Goal: Task Accomplishment & Management: Complete application form

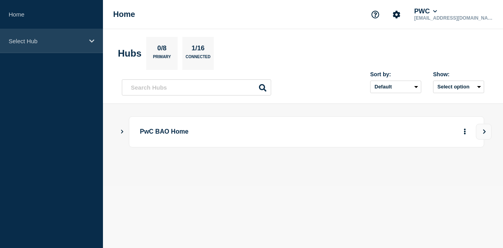
click at [75, 46] on div "Select Hub" at bounding box center [51, 41] width 103 height 24
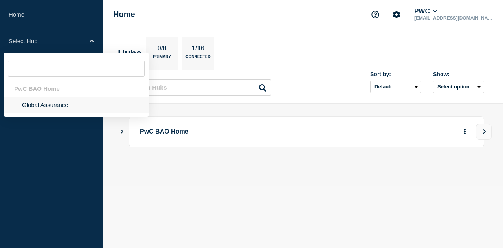
click at [40, 103] on li "Global Assurance" at bounding box center [76, 105] width 145 height 16
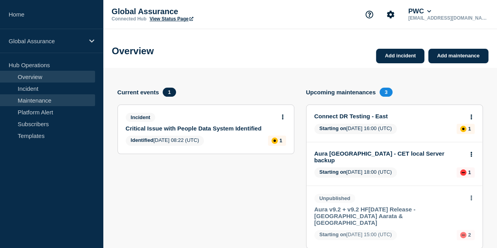
click at [44, 101] on link "Maintenance" at bounding box center [47, 100] width 95 height 12
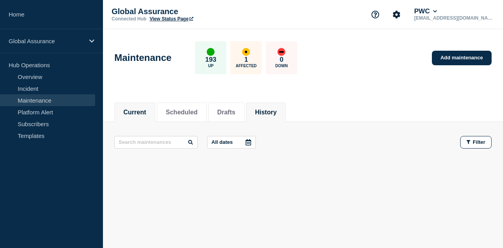
click at [277, 111] on button "History" at bounding box center [266, 112] width 22 height 7
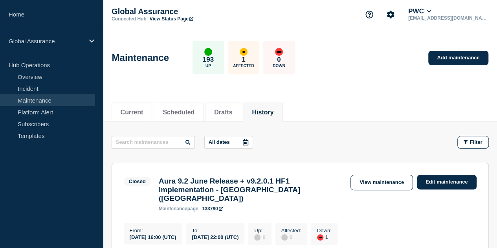
scroll to position [118, 0]
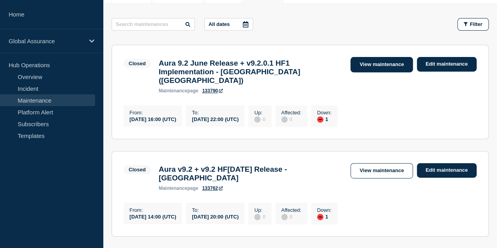
click at [385, 68] on link "View maintenance" at bounding box center [382, 64] width 62 height 15
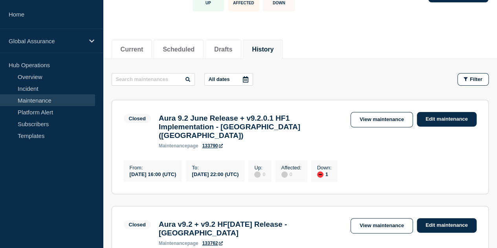
scroll to position [39, 0]
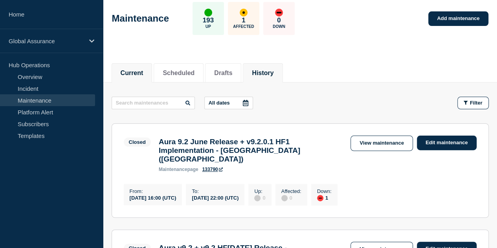
click at [134, 70] on button "Current" at bounding box center [132, 73] width 23 height 7
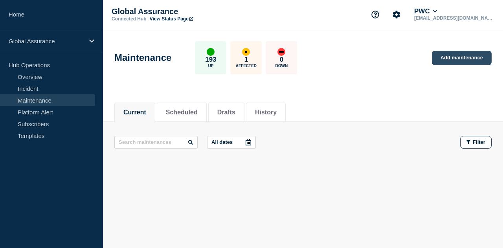
click at [455, 60] on link "Add maintenance" at bounding box center [462, 58] width 60 height 15
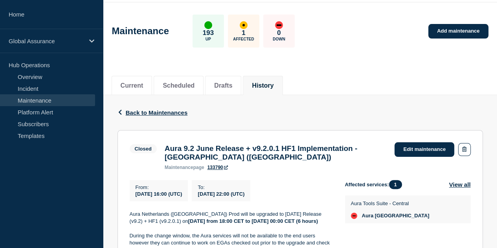
scroll to position [39, 0]
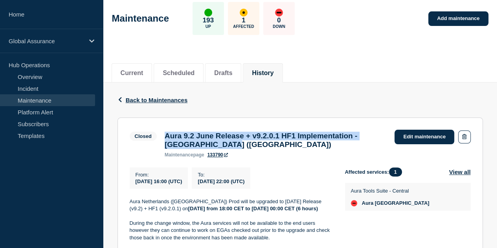
drag, startPoint x: 248, startPoint y: 151, endPoint x: 164, endPoint y: 136, distance: 85.5
click at [164, 136] on div "Aura 9.2 June Release + v9.2.0.1 HF1 Implementation - Netherlands (NL) maintena…" at bounding box center [276, 145] width 230 height 26
copy h3 "Aura 9.2 June Release + v9.2.0.1 HF1 Implementation - [GEOGRAPHIC_DATA] ([GEOGR…"
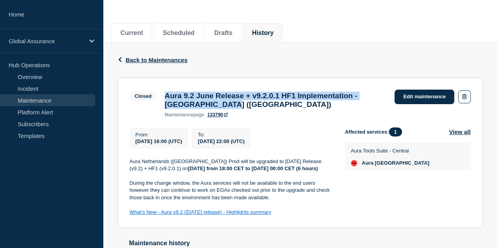
scroll to position [118, 0]
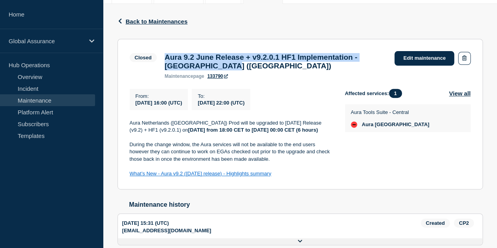
drag, startPoint x: 130, startPoint y: 127, endPoint x: 281, endPoint y: 184, distance: 161.2
click at [281, 178] on div "Aura Netherlands (NL) Prod will be upgraded to June 2025 Release (v9.2) + HF1 (…" at bounding box center [231, 149] width 203 height 58
copy div "Aura Netherlands (NL) Prod will be upgraded to June 2025 Release (v9.2) + HF1 (…"
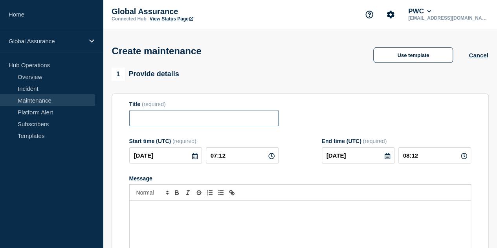
click at [217, 115] on input "Title" at bounding box center [203, 118] width 149 height 16
paste input "Aura 9.2 June Release + v9.2.0.1 HF1 Implementation - [GEOGRAPHIC_DATA] ([GEOGR…"
drag, startPoint x: 267, startPoint y: 121, endPoint x: 223, endPoint y: 118, distance: 43.8
click at [223, 118] on input "Aura 9.2 June Release + v9.2.0.1 HF1 Implementation - [GEOGRAPHIC_DATA] ([GEOGR…" at bounding box center [203, 118] width 149 height 16
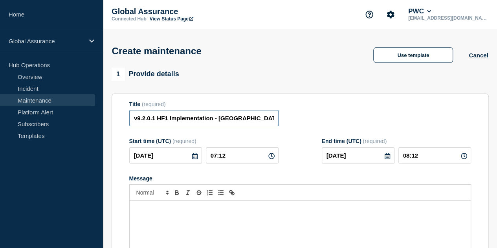
click at [254, 118] on input "Aura 9.2 June Release + v9.2.0.1 HF1 Implementation - [GEOGRAPHIC_DATA] ([GEOGR…" at bounding box center [203, 118] width 149 height 16
drag, startPoint x: 271, startPoint y: 120, endPoint x: 225, endPoint y: 117, distance: 45.8
click at [225, 117] on input "Aura 9.2 June Release + v9.2.0.1 HF1 Implementation - [GEOGRAPHIC_DATA] ([GEOGR…" at bounding box center [203, 118] width 149 height 16
drag, startPoint x: 218, startPoint y: 118, endPoint x: 290, endPoint y: 117, distance: 72.0
click at [290, 117] on div "Title (required) Aura 9.2 June Release + v9.2.0.1 HF1 Implementation - [GEOGRAP…" at bounding box center [300, 114] width 342 height 26
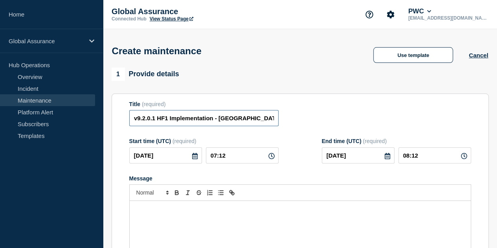
click at [239, 120] on input "Aura 9.2 June Release + v9.2.0.1 HF1 Implementation - [GEOGRAPHIC_DATA] ([GEOGR…" at bounding box center [203, 118] width 149 height 16
paste input "Cypru"
click at [262, 120] on input "Aura 9.2 June Release + v9.2.0.1 HF1 Implementation - [GEOGRAPHIC_DATA] ([GEOGR…" at bounding box center [203, 118] width 149 height 16
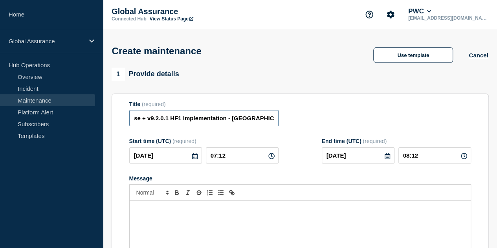
click at [262, 120] on input "Aura 9.2 June Release + v9.2.0.1 HF1 Implementation - [GEOGRAPHIC_DATA] ([GEOGR…" at bounding box center [203, 118] width 149 height 16
type input "Aura 9.2 June Release + v9.2.0.1 HF1 Implementation - [GEOGRAPHIC_DATA] ([GEOGR…"
click at [246, 222] on div "Message" at bounding box center [300, 248] width 341 height 94
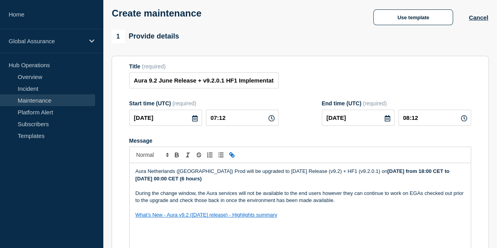
scroll to position [48, 0]
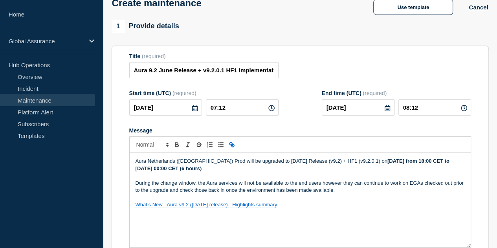
click at [369, 162] on strong "[DATE] from 18:00 CET to [DATE] 00:00 CET (6 hours)" at bounding box center [294, 164] width 316 height 13
drag, startPoint x: 370, startPoint y: 162, endPoint x: 361, endPoint y: 160, distance: 9.5
click at [352, 161] on strong "[DATE] from 18:00 CET to [DATE] 00:00 CET (6 hours)" at bounding box center [294, 164] width 316 height 13
drag, startPoint x: 376, startPoint y: 162, endPoint x: 366, endPoint y: 162, distance: 9.0
click at [366, 162] on strong ", [DATE] from 18:00 CET to [DATE] 00:00 CET (6 hours)" at bounding box center [300, 164] width 329 height 13
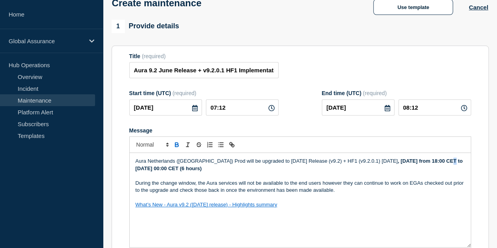
click at [419, 163] on strong ", [DATE] from 18:00 CET to [DATE] 00:00 CET (6 hours)" at bounding box center [300, 164] width 329 height 13
click at [424, 171] on p "Aura Netherlands ([GEOGRAPHIC_DATA]) Prod will be upgraded to [DATE] Release (v…" at bounding box center [301, 165] width 330 height 15
drag, startPoint x: 449, startPoint y: 162, endPoint x: 176, endPoint y: 169, distance: 273.4
click at [176, 169] on strong ", [DATE] from 15:00 CET to [DATE] 00:00 CET (6 hours)" at bounding box center [300, 164] width 329 height 13
click at [331, 201] on p "Message" at bounding box center [301, 197] width 330 height 7
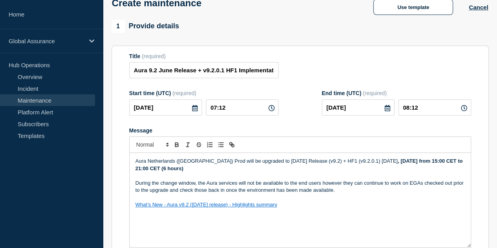
click at [349, 162] on p "Aura Netherlands ([GEOGRAPHIC_DATA]) Prod will be upgraded to [DATE] Release (v…" at bounding box center [301, 165] width 330 height 15
click at [174, 147] on icon "Toggle bold text" at bounding box center [176, 144] width 7 height 7
drag, startPoint x: 367, startPoint y: 194, endPoint x: 366, endPoint y: 189, distance: 5.2
click at [367, 194] on p "During the change window, the Aura services will not be available to the end us…" at bounding box center [301, 187] width 330 height 15
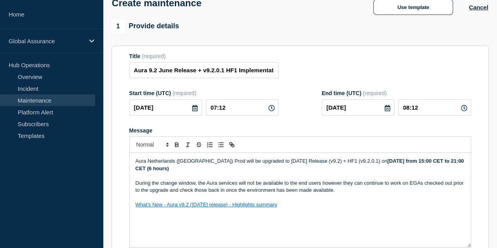
click at [366, 163] on strong "[DATE] from 15:00 CET to 21:00 CET (6 hours)" at bounding box center [301, 164] width 330 height 13
click at [361, 198] on p "Message" at bounding box center [301, 197] width 330 height 7
click at [192, 107] on icon at bounding box center [195, 108] width 6 height 6
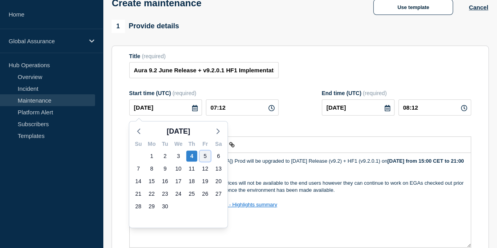
click at [206, 155] on div "5" at bounding box center [205, 156] width 11 height 11
type input "[DATE]"
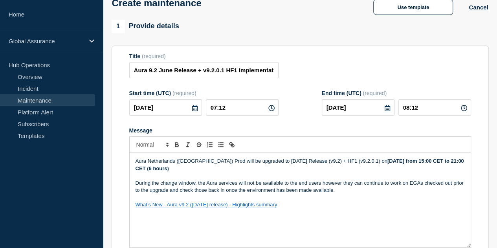
click at [269, 109] on icon at bounding box center [272, 108] width 6 height 6
click at [233, 110] on input "07:12" at bounding box center [242, 107] width 73 height 16
drag, startPoint x: 235, startPoint y: 108, endPoint x: 214, endPoint y: 105, distance: 21.5
click at [214, 105] on input "07:12" at bounding box center [242, 107] width 73 height 16
type input "13:00"
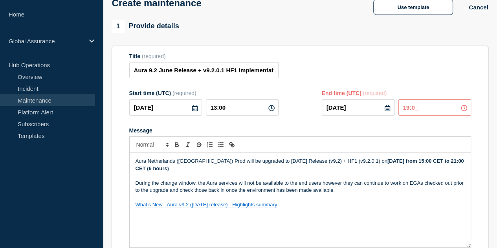
type input "19:00"
click at [398, 208] on p "What’s New - Aura v9.2 ([DATE] release) - Highlights summary" at bounding box center [301, 204] width 330 height 7
drag, startPoint x: 186, startPoint y: 162, endPoint x: 137, endPoint y: 157, distance: 48.7
click at [137, 157] on div "Aura Netherlands ([GEOGRAPHIC_DATA]) Prod will be upgraded to [DATE] Release (v…" at bounding box center [300, 200] width 341 height 94
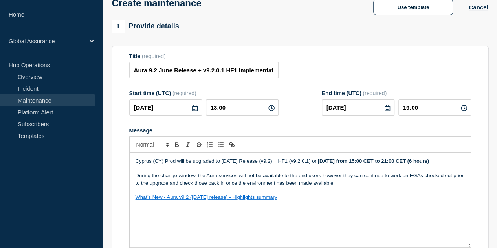
click at [207, 172] on p "Message" at bounding box center [301, 168] width 330 height 7
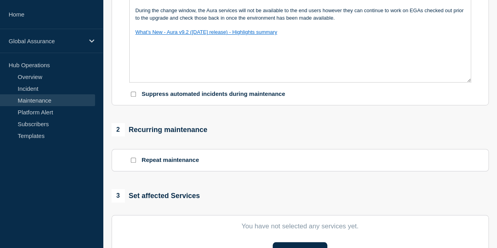
scroll to position [284, 0]
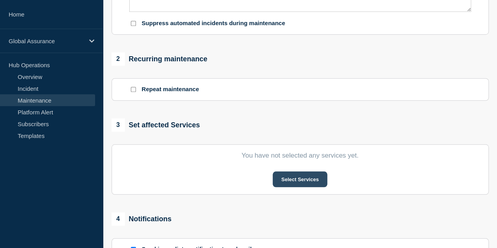
click at [286, 181] on button "Select Services" at bounding box center [300, 179] width 55 height 16
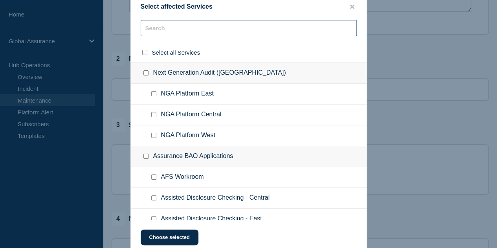
click at [183, 32] on input "text" at bounding box center [249, 28] width 216 height 16
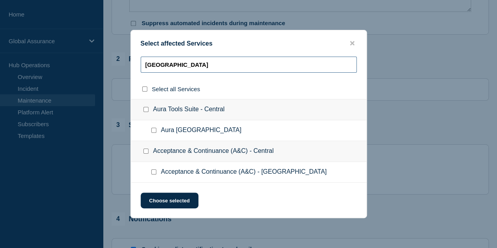
type input "[GEOGRAPHIC_DATA]"
click at [154, 131] on input "Aura Cyprus checkbox" at bounding box center [153, 130] width 5 height 5
checkbox input "true"
click at [159, 205] on button "Choose selected" at bounding box center [170, 201] width 58 height 16
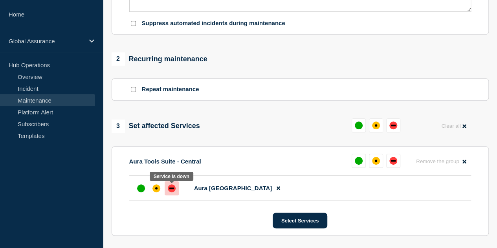
click at [171, 189] on div "down" at bounding box center [171, 189] width 5 height 2
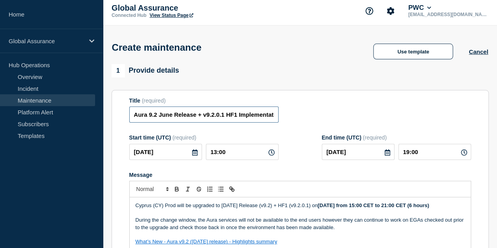
scroll to position [0, 56]
drag, startPoint x: 166, startPoint y: 118, endPoint x: 314, endPoint y: 114, distance: 147.5
click at [314, 114] on div "Title (required) Aura 9.2 June Release + v9.2.0.1 HF1 Implementation - [GEOGRAP…" at bounding box center [300, 111] width 342 height 26
click at [237, 113] on input "Aura 9.2 June Release + v9.2.0.1 HF1 Implementation - [GEOGRAPHIC_DATA] ([GEOGR…" at bounding box center [203, 115] width 149 height 16
click at [269, 114] on input "Aura 9.2 June Release + v9.2.0.1 HF1 Implementation - [GEOGRAPHIC_DATA] ([GEOGR…" at bounding box center [203, 115] width 149 height 16
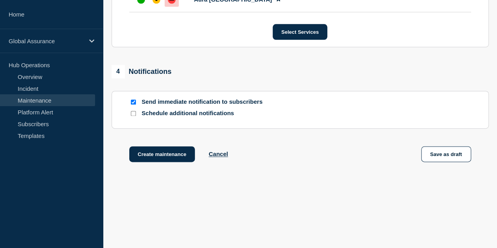
scroll to position [474, 0]
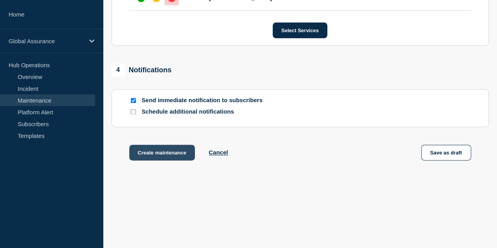
click at [166, 155] on button "Create maintenance" at bounding box center [162, 153] width 66 height 16
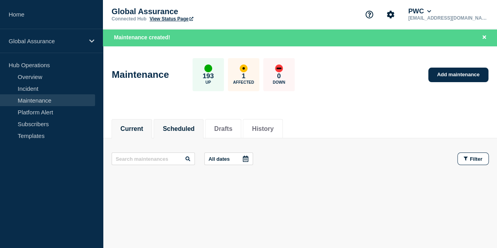
click at [181, 134] on li "Scheduled" at bounding box center [179, 128] width 50 height 19
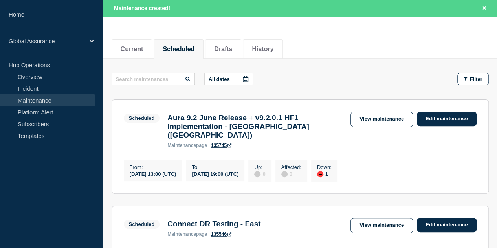
scroll to position [157, 0]
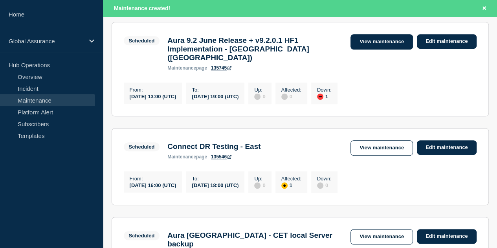
click at [388, 43] on link "View maintenance" at bounding box center [382, 41] width 62 height 15
